Goal: Complete application form: Complete application form

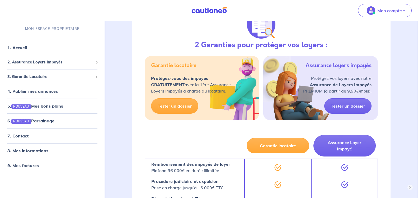
scroll to position [237, 0]
click at [351, 98] on link "Tester un dossier" at bounding box center [347, 105] width 47 height 15
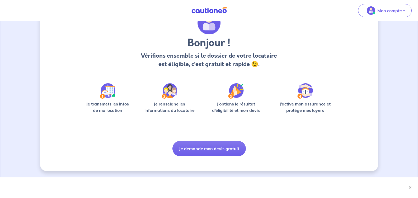
scroll to position [29, 0]
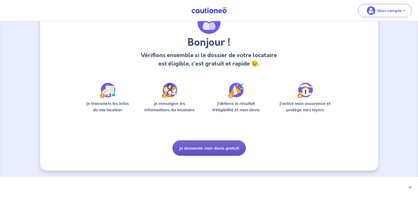
click at [227, 146] on button "Je demande mon devis gratuit" at bounding box center [208, 147] width 73 height 15
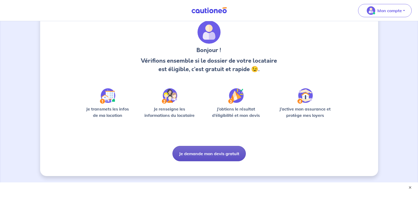
scroll to position [0, 0]
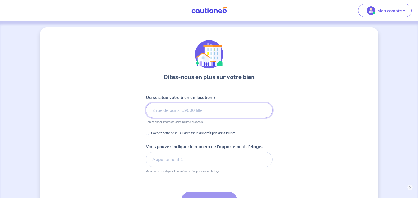
click at [159, 107] on input at bounding box center [209, 109] width 127 height 15
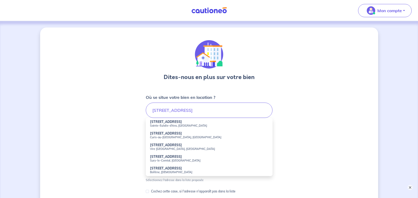
click at [168, 123] on strong "[STREET_ADDRESS]" at bounding box center [166, 122] width 32 height 4
type input "[STREET_ADDRESS]"
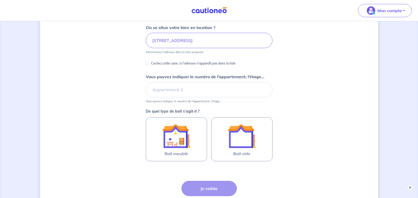
scroll to position [79, 0]
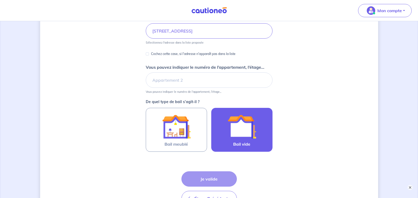
click at [243, 130] on img at bounding box center [241, 126] width 28 height 28
click at [0, 0] on input "Bail vide" at bounding box center [0, 0] width 0 height 0
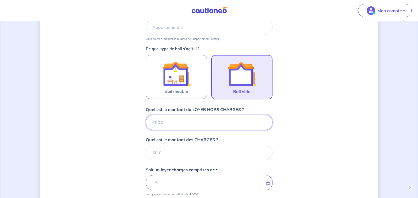
scroll to position [158, 0]
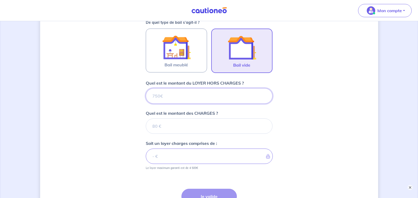
click at [149, 96] on input "Quel est le montant du LOYER HORS CHARGES ?" at bounding box center [209, 95] width 127 height 15
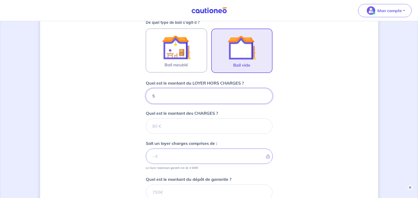
type input "58"
type input "580"
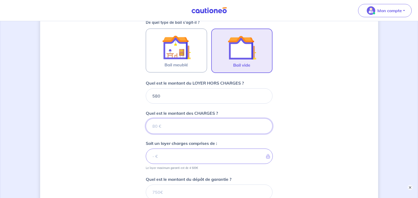
click at [160, 126] on input "Quel est le montant des CHARGES ?" at bounding box center [209, 125] width 127 height 15
type input "110"
type input "690"
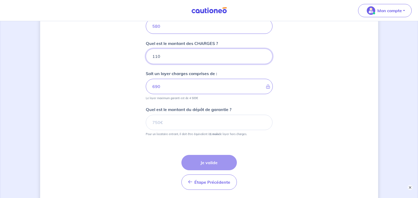
scroll to position [237, 0]
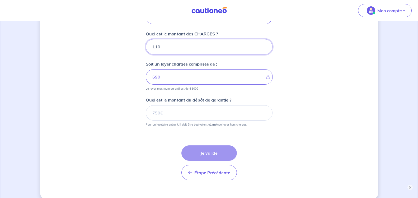
type input "110"
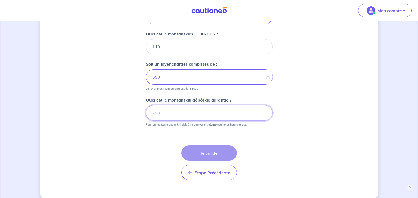
click at [160, 112] on input "Quel est le montant du dépôt de garantie ?" at bounding box center [209, 112] width 127 height 15
type input "580"
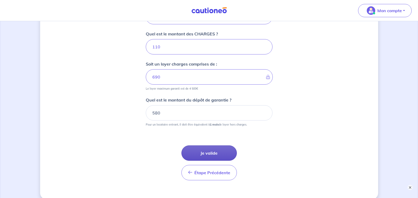
click at [217, 151] on button "Je valide" at bounding box center [208, 152] width 55 height 15
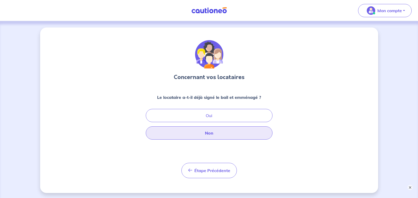
click at [216, 135] on button "Non" at bounding box center [209, 132] width 127 height 13
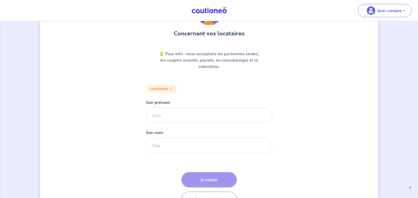
scroll to position [53, 0]
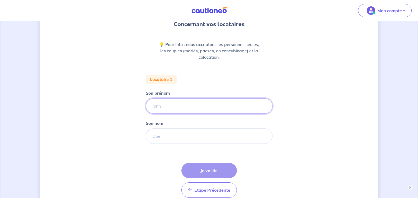
click at [158, 106] on input "Son prénom" at bounding box center [209, 105] width 127 height 15
type input "ROCHE"
click at [153, 136] on input "Son nom" at bounding box center [209, 135] width 127 height 15
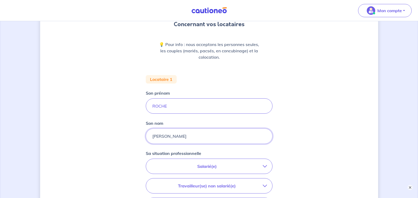
type input "[PERSON_NAME]"
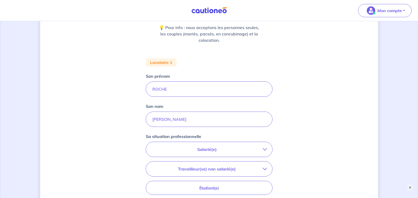
scroll to position [79, 0]
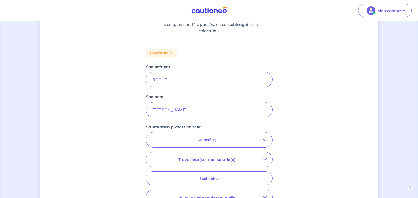
click at [266, 138] on icon "button" at bounding box center [264, 139] width 4 height 4
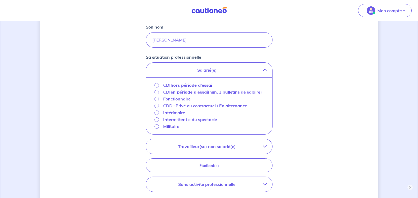
scroll to position [158, 0]
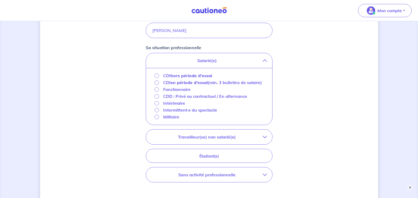
click at [191, 76] on strong "hors période d'essai" at bounding box center [190, 75] width 41 height 5
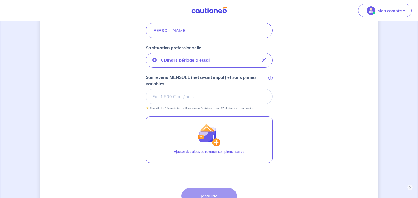
click at [162, 95] on input "Son revenu MENSUEL (net avant impôt) et sans primes variables i" at bounding box center [209, 96] width 127 height 15
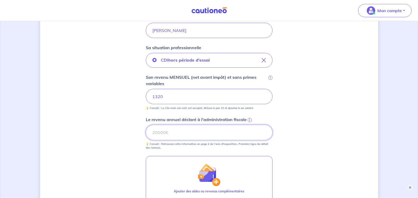
click at [165, 133] on input "Le revenu annuel déclaré à l'administration fiscale i" at bounding box center [209, 132] width 127 height 15
type input "10658"
click at [248, 119] on span "i" at bounding box center [249, 120] width 4 height 4
click at [248, 125] on input "10658" at bounding box center [209, 132] width 127 height 15
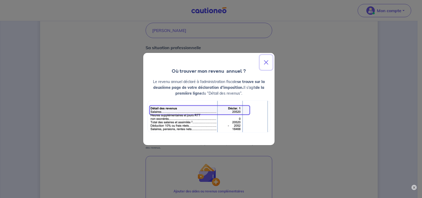
click at [269, 60] on button "Close" at bounding box center [266, 62] width 13 height 15
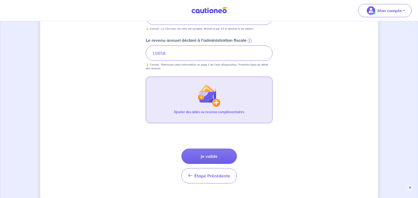
scroll to position [264, 0]
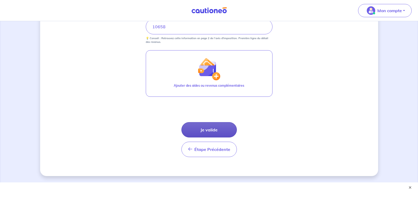
click at [218, 129] on button "Je valide" at bounding box center [208, 129] width 55 height 15
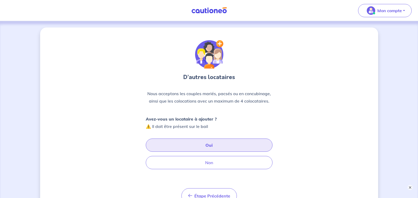
click at [167, 142] on button "Oui" at bounding box center [209, 144] width 127 height 13
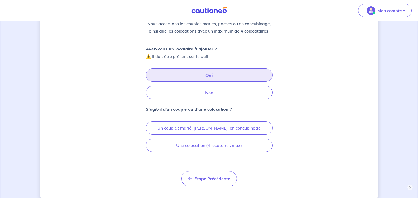
scroll to position [79, 0]
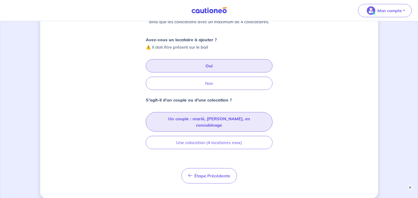
click at [214, 118] on button "Un couple : marié, [PERSON_NAME], en concubinage" at bounding box center [209, 122] width 127 height 20
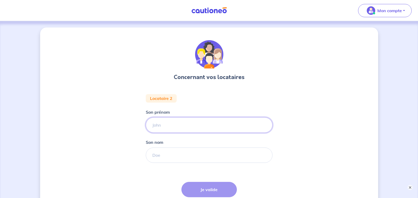
click at [164, 125] on input "Son prénom" at bounding box center [209, 124] width 127 height 15
type input "[PERSON_NAME]"
click at [159, 156] on input "Son nom" at bounding box center [209, 154] width 127 height 15
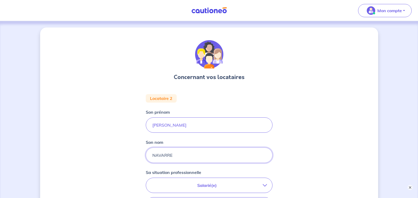
type input "NAVARRE"
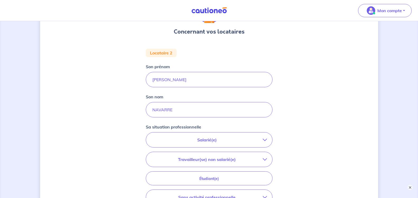
scroll to position [53, 0]
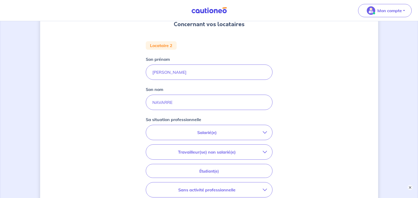
click at [218, 133] on p "Salarié(e)" at bounding box center [206, 132] width 111 height 6
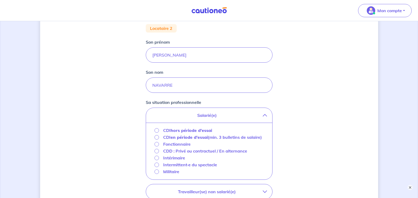
scroll to position [79, 0]
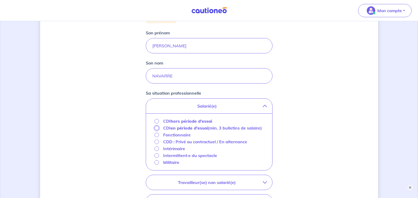
click at [156, 128] on input "CDI en période d'essai (min. 3 bulletins de salaire)" at bounding box center [156, 128] width 4 height 4
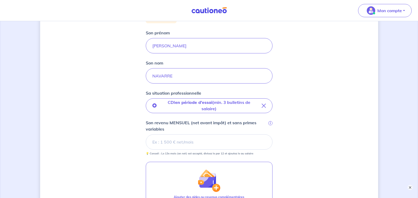
click at [162, 142] on input "Son revenu MENSUEL (net avant impôt) et sans primes variables i" at bounding box center [209, 141] width 127 height 15
click at [158, 141] on input "Son revenu MENSUEL (net avant impôt) et sans primes variables i" at bounding box center [209, 141] width 127 height 15
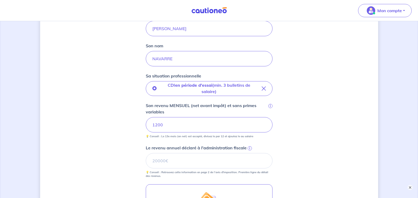
scroll to position [106, 0]
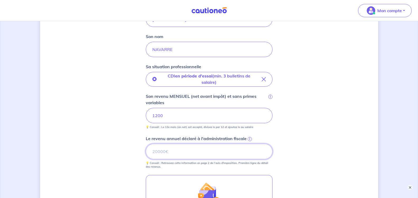
click at [164, 151] on input "Le revenu annuel déclaré à l'administration fiscale i" at bounding box center [209, 151] width 127 height 15
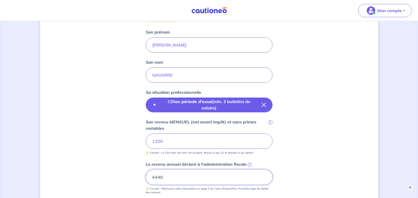
scroll to position [77, 0]
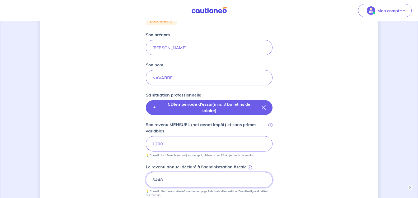
type input "6448"
click at [264, 108] on icon "button" at bounding box center [263, 107] width 4 height 4
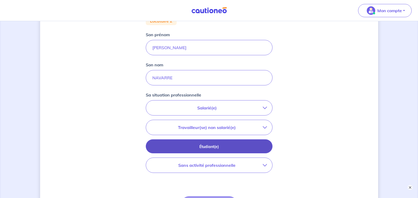
scroll to position [104, 0]
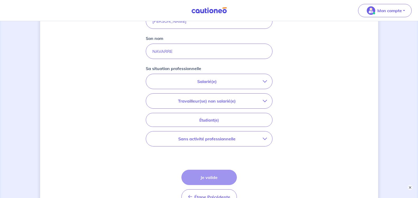
click at [261, 137] on p "Sans activité professionnelle" at bounding box center [206, 138] width 111 height 6
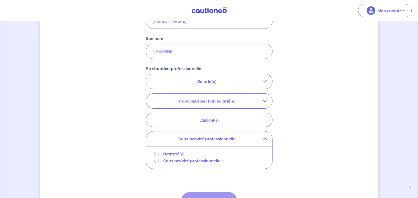
scroll to position [130, 0]
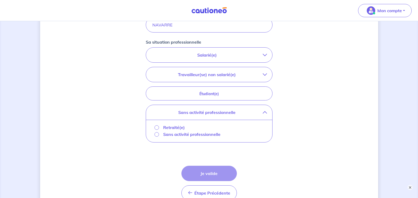
click at [217, 135] on p "Sans activité professionnelle" at bounding box center [191, 134] width 57 height 6
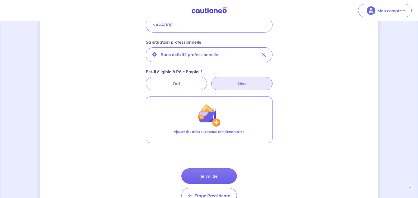
click at [246, 82] on label "Non" at bounding box center [241, 83] width 61 height 13
click at [211, 80] on input "Non" at bounding box center [208, 78] width 3 height 3
radio input "true"
click at [249, 86] on label "Non" at bounding box center [241, 83] width 61 height 13
click at [211, 80] on input "Non" at bounding box center [208, 78] width 3 height 3
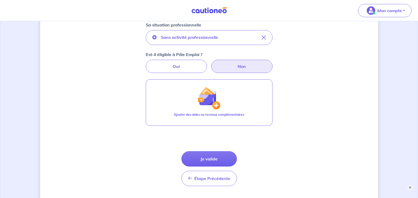
scroll to position [156, 0]
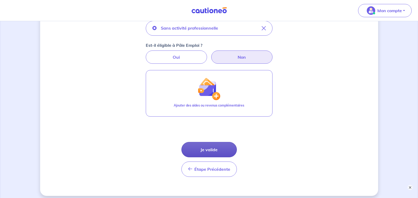
click at [217, 150] on button "Je valide" at bounding box center [208, 149] width 55 height 15
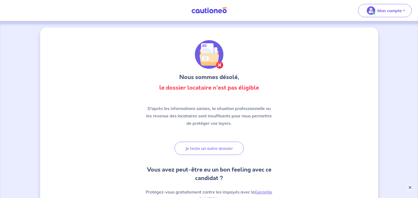
click at [410, 186] on button "×" at bounding box center [410, 187] width 6 height 6
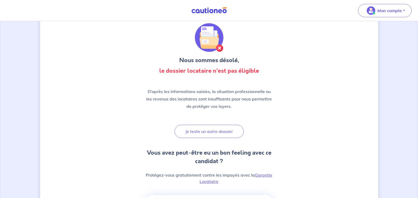
scroll to position [26, 0]
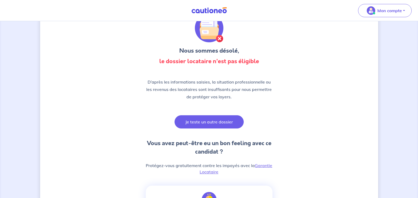
click at [207, 123] on button "Je teste un autre dossier" at bounding box center [208, 121] width 69 height 13
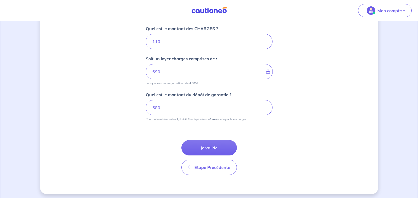
scroll to position [245, 0]
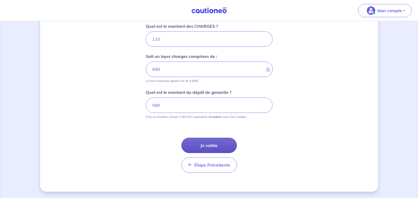
click at [206, 141] on button "Je valide" at bounding box center [208, 144] width 55 height 15
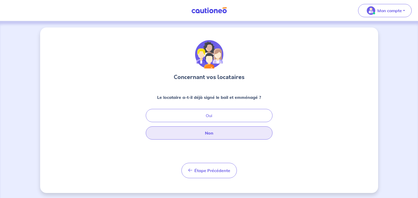
click at [231, 131] on button "Non" at bounding box center [209, 132] width 127 height 13
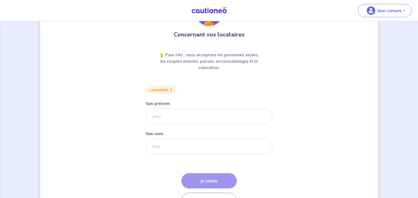
scroll to position [78, 0]
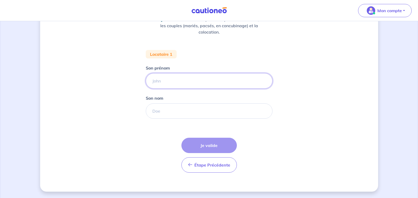
click at [161, 77] on input "Son prénom" at bounding box center [209, 80] width 127 height 15
type input "[PERSON_NAME]"
click at [166, 109] on input "Son nom" at bounding box center [209, 110] width 127 height 15
type input "roche"
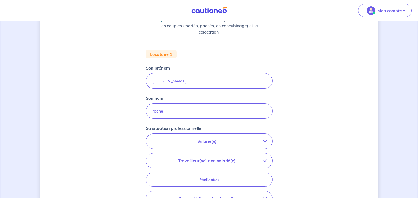
click at [217, 138] on p "Salarié(e)" at bounding box center [206, 141] width 111 height 6
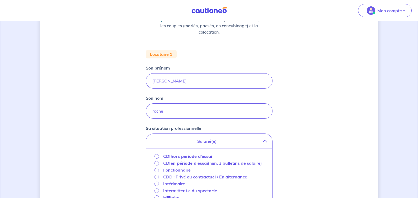
click at [193, 157] on strong "hors période d'essai" at bounding box center [190, 155] width 41 height 5
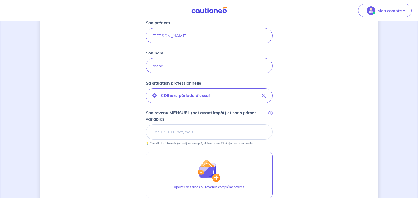
scroll to position [131, 0]
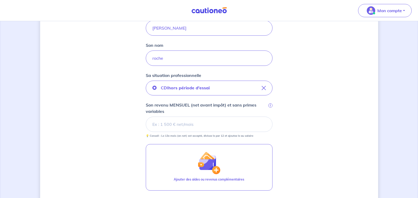
click at [155, 124] on input "Son revenu MENSUEL (net avant impôt) et sans primes variables i" at bounding box center [209, 123] width 127 height 15
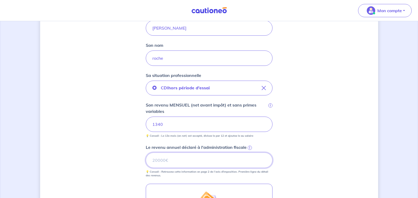
click at [176, 156] on input "Le revenu annuel déclaré à l'administration fiscale i" at bounding box center [209, 159] width 127 height 15
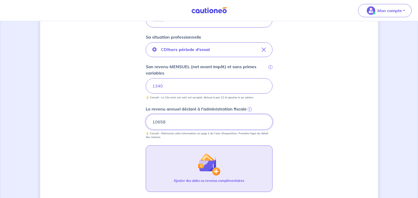
scroll to position [210, 0]
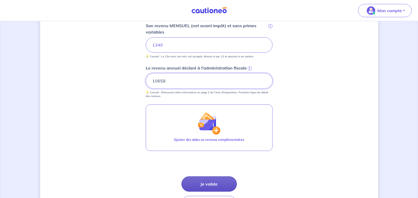
type input "10658"
click at [205, 183] on button "Je valide" at bounding box center [208, 183] width 55 height 15
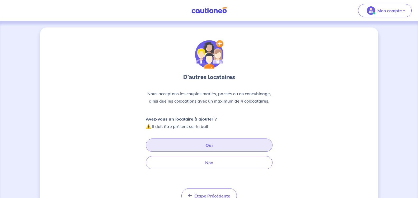
click at [171, 141] on button "Oui" at bounding box center [209, 144] width 127 height 13
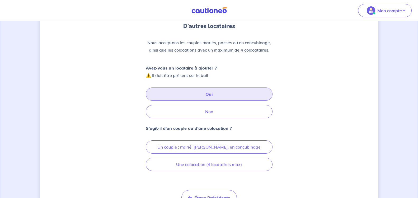
scroll to position [53, 0]
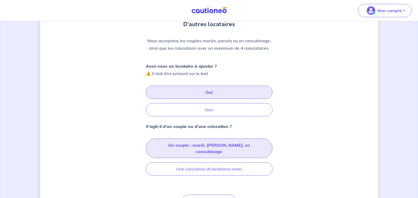
click at [181, 144] on button "Un couple : marié, [PERSON_NAME], en concubinage" at bounding box center [209, 148] width 127 height 20
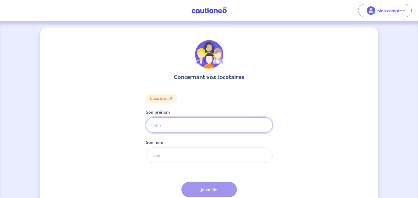
click at [156, 125] on input "Son prénom" at bounding box center [209, 124] width 127 height 15
type input "[PERSON_NAME]"
click at [168, 156] on input "Son nom" at bounding box center [209, 154] width 127 height 15
type input "NAVARRE"
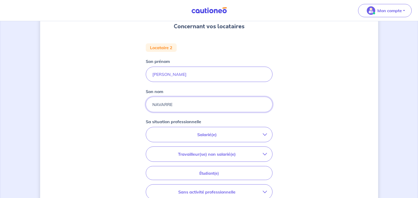
scroll to position [53, 0]
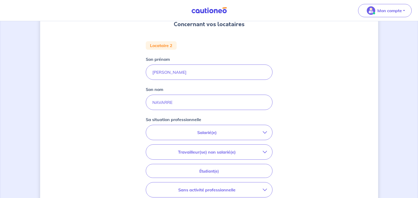
click at [262, 130] on p "Salarié(e)" at bounding box center [206, 132] width 111 height 6
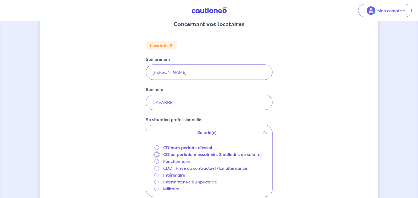
click at [156, 154] on input "CDI en période d'essai (min. 3 bulletins de salaire)" at bounding box center [156, 154] width 4 height 4
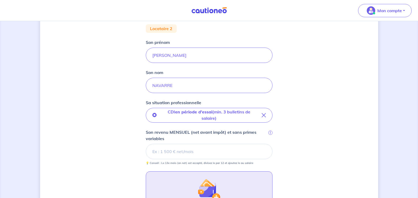
scroll to position [79, 0]
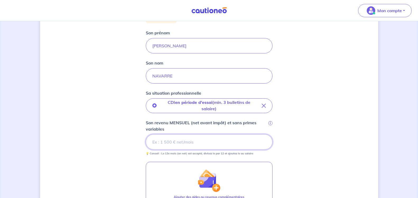
click at [155, 142] on input "Son revenu MENSUEL (net avant impôt) et sans primes variables i" at bounding box center [209, 141] width 127 height 15
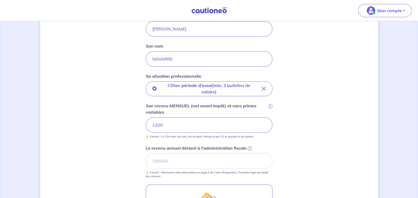
scroll to position [106, 0]
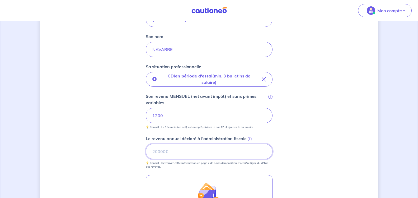
click at [168, 154] on input "Le revenu annuel déclaré à l'administration fiscale i" at bounding box center [209, 151] width 127 height 15
type input "6448"
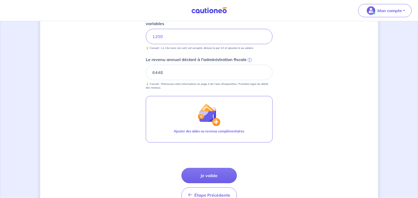
scroll to position [185, 0]
click at [211, 173] on button "Je valide" at bounding box center [208, 174] width 55 height 15
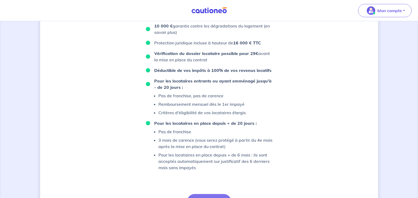
scroll to position [382, 0]
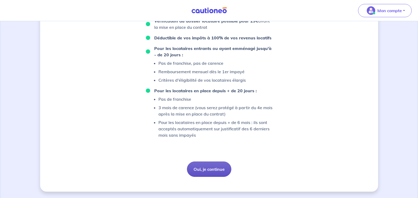
click at [197, 170] on button "Oui, je continue" at bounding box center [209, 168] width 44 height 15
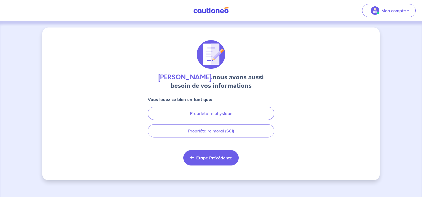
click at [218, 158] on span "Étape Précédente" at bounding box center [214, 157] width 36 height 5
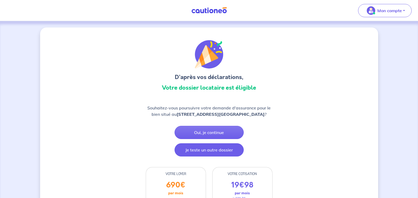
click at [212, 153] on button "Je teste un autre dossier" at bounding box center [208, 149] width 69 height 13
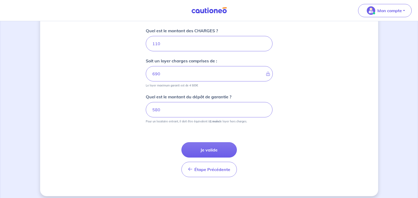
scroll to position [245, 0]
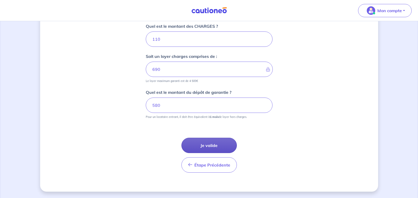
click at [209, 147] on button "Je valide" at bounding box center [208, 144] width 55 height 15
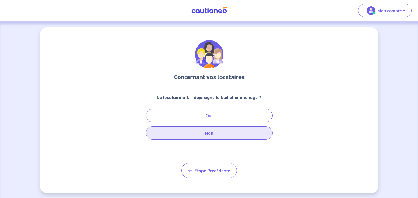
click at [197, 131] on button "Non" at bounding box center [209, 132] width 127 height 13
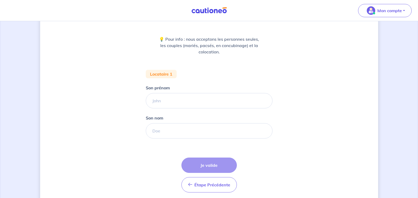
scroll to position [78, 0]
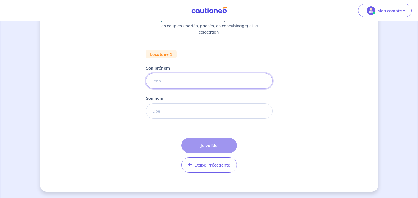
click at [155, 80] on input "Son prénom" at bounding box center [209, 80] width 127 height 15
type input "[PERSON_NAME]"
click at [168, 109] on input "Son nom" at bounding box center [209, 110] width 127 height 15
type input "roche"
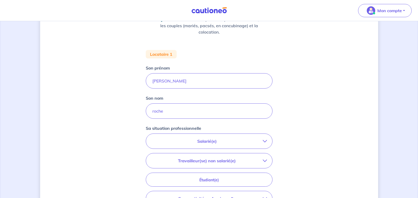
click at [232, 140] on p "Salarié(e)" at bounding box center [206, 141] width 111 height 6
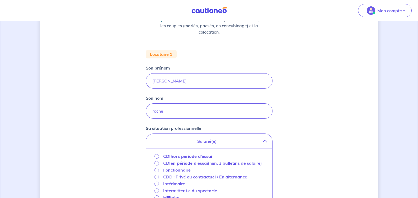
click at [201, 156] on strong "hors période d'essai" at bounding box center [190, 155] width 41 height 5
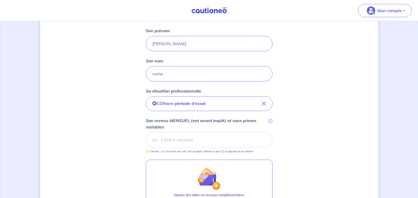
scroll to position [131, 0]
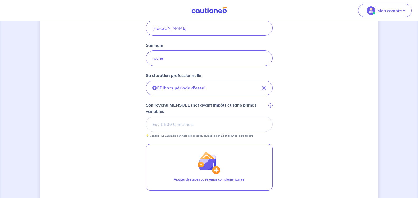
click at [165, 127] on input "Son revenu MENSUEL (net avant impôt) et sans primes variables i" at bounding box center [209, 123] width 127 height 15
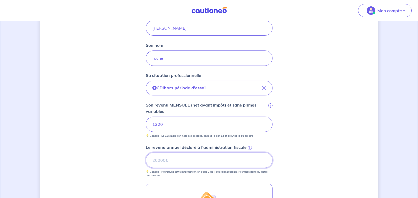
click at [154, 157] on input "Le revenu annuel déclaré à l'administration fiscale i" at bounding box center [209, 159] width 127 height 15
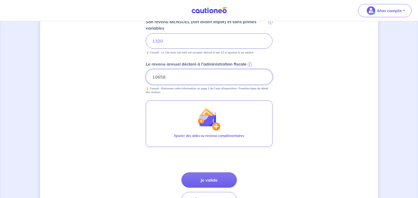
scroll to position [248, 0]
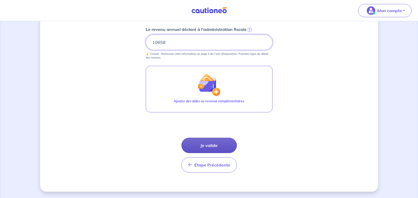
type input "10658"
click at [218, 146] on button "Je valide" at bounding box center [208, 144] width 55 height 15
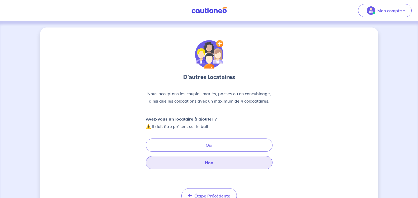
click at [221, 163] on button "Non" at bounding box center [209, 162] width 127 height 13
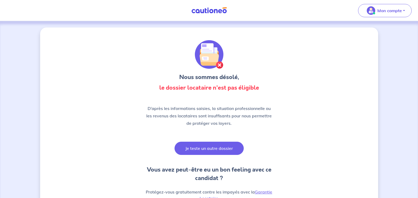
click at [191, 147] on button "Je teste un autre dossier" at bounding box center [208, 147] width 69 height 13
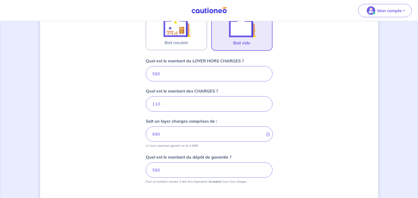
scroll to position [245, 0]
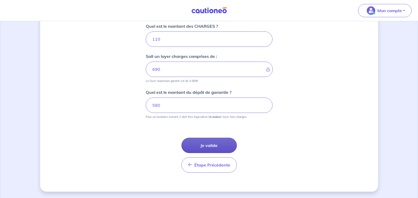
click at [206, 149] on button "Je valide" at bounding box center [208, 144] width 55 height 15
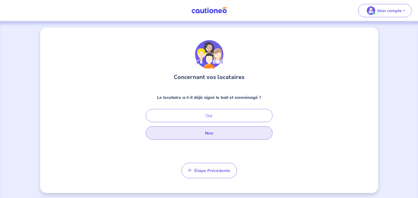
click at [215, 132] on button "Non" at bounding box center [209, 132] width 127 height 13
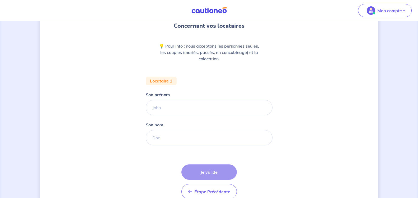
scroll to position [53, 0]
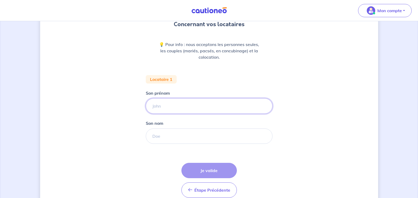
click at [160, 104] on input "Son prénom" at bounding box center [209, 105] width 127 height 15
type input "[PERSON_NAME]"
click at [169, 138] on input "Son nom" at bounding box center [209, 135] width 127 height 15
type input "roche"
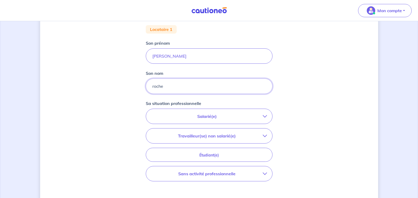
scroll to position [106, 0]
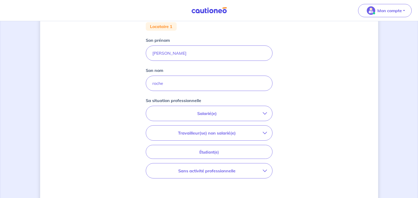
click at [215, 112] on p "Salarié(e)" at bounding box center [206, 113] width 111 height 6
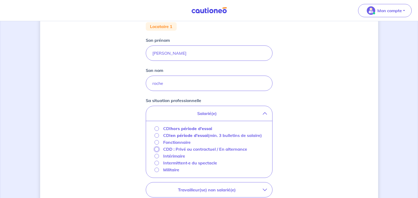
click at [157, 151] on input "CDD : Privé ou contractuel / En alternance" at bounding box center [156, 149] width 4 height 4
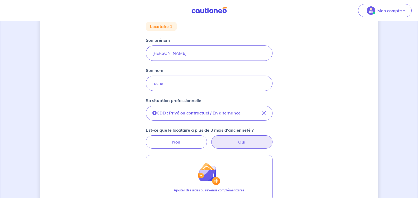
click at [231, 140] on label "Oui" at bounding box center [241, 141] width 61 height 13
click at [211, 138] on input "Oui" at bounding box center [208, 136] width 3 height 3
radio input "true"
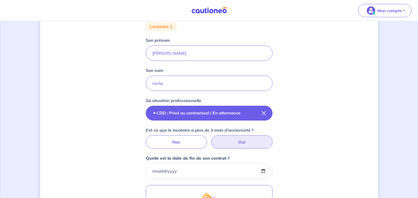
click at [265, 112] on icon "button" at bounding box center [263, 113] width 4 height 4
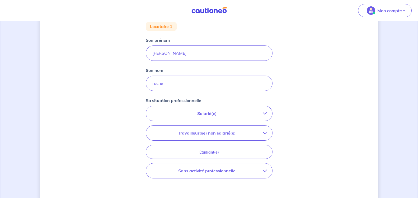
click at [239, 114] on p "Salarié(e)" at bounding box center [206, 113] width 111 height 6
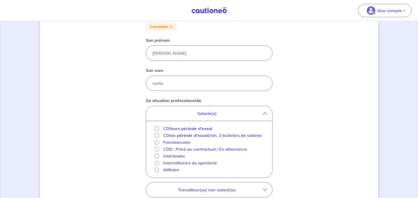
click at [180, 128] on strong "hors période d'essai" at bounding box center [190, 128] width 41 height 5
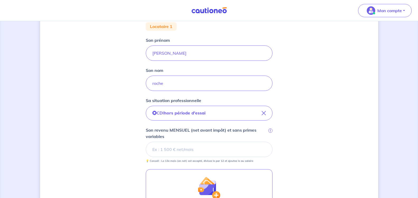
click at [200, 151] on input "Son revenu MENSUEL (net avant impôt) et sans primes variables i" at bounding box center [209, 148] width 127 height 15
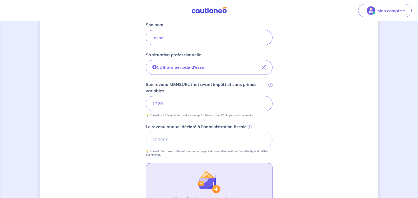
scroll to position [158, 0]
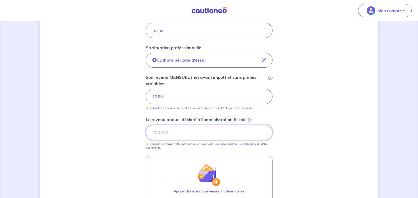
click at [162, 126] on input "Le revenu annuel déclaré à l'administration fiscale i" at bounding box center [209, 132] width 127 height 15
type input "10658"
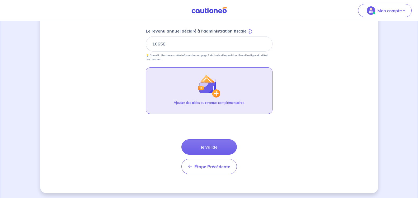
scroll to position [248, 0]
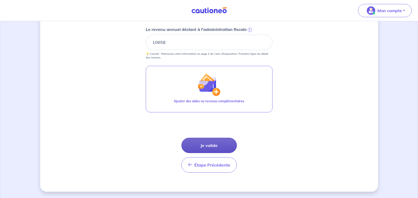
click at [206, 146] on button "Je valide" at bounding box center [208, 144] width 55 height 15
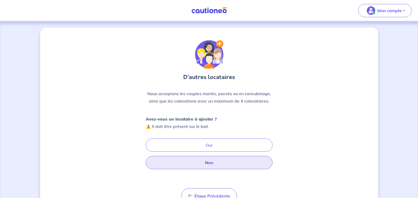
click at [213, 159] on button "Non" at bounding box center [209, 162] width 127 height 13
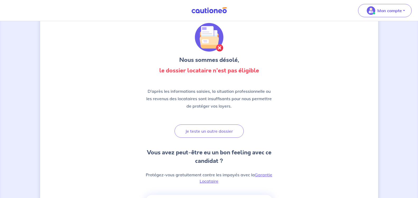
scroll to position [26, 0]
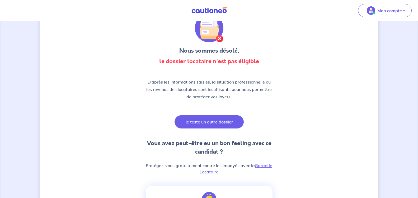
click at [203, 119] on button "Je teste un autre dossier" at bounding box center [208, 121] width 69 height 13
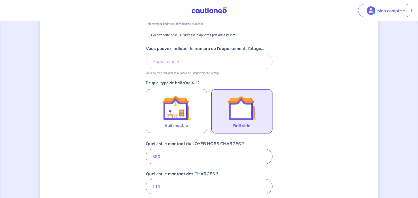
scroll to position [155, 0]
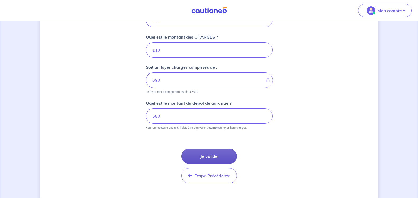
click at [208, 158] on button "Je valide" at bounding box center [208, 155] width 55 height 15
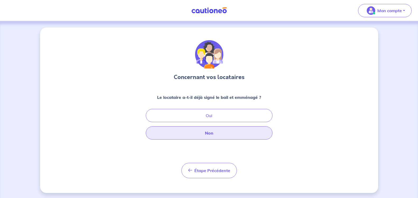
click at [200, 133] on button "Non" at bounding box center [209, 132] width 127 height 13
